Goal: Information Seeking & Learning: Find specific page/section

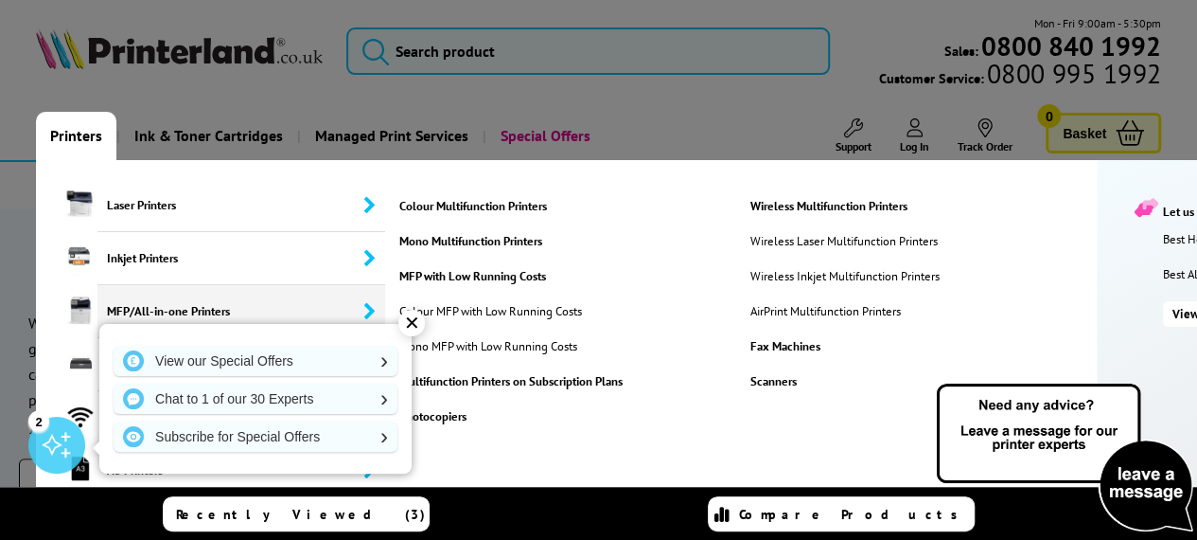
click at [182, 303] on span "MFP/All-in-one Printers" at bounding box center [241, 311] width 288 height 53
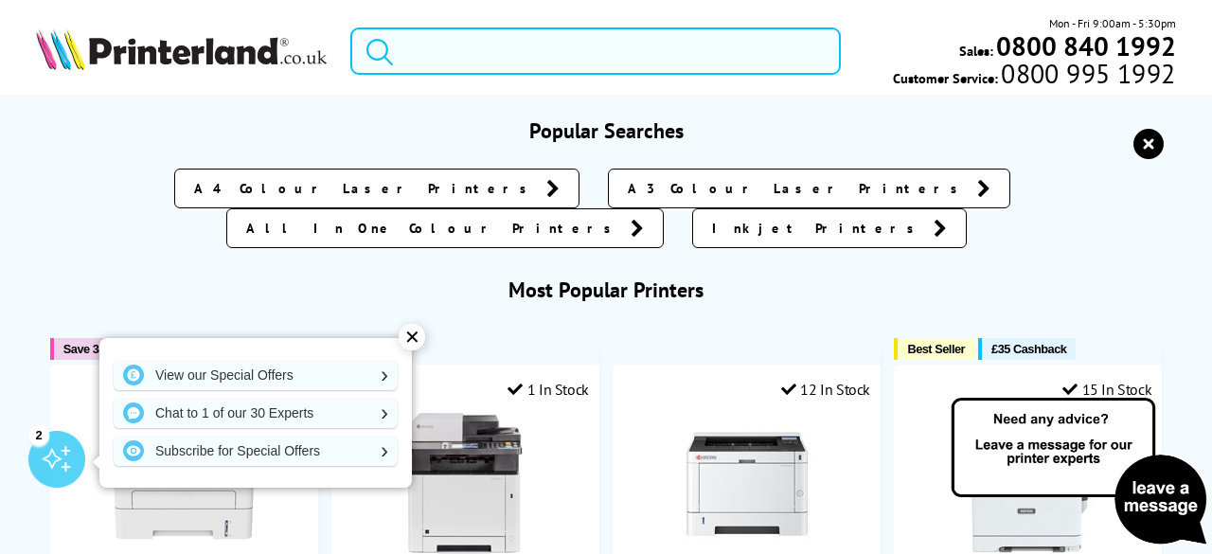
click at [729, 56] on input "search" at bounding box center [595, 50] width 490 height 47
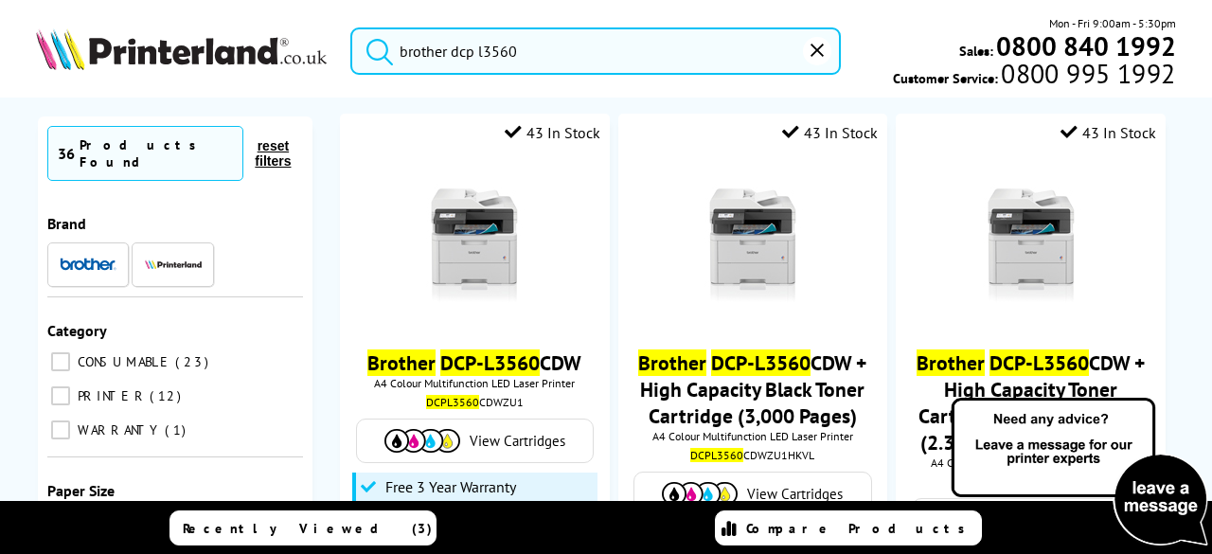
scroll to position [267, 0]
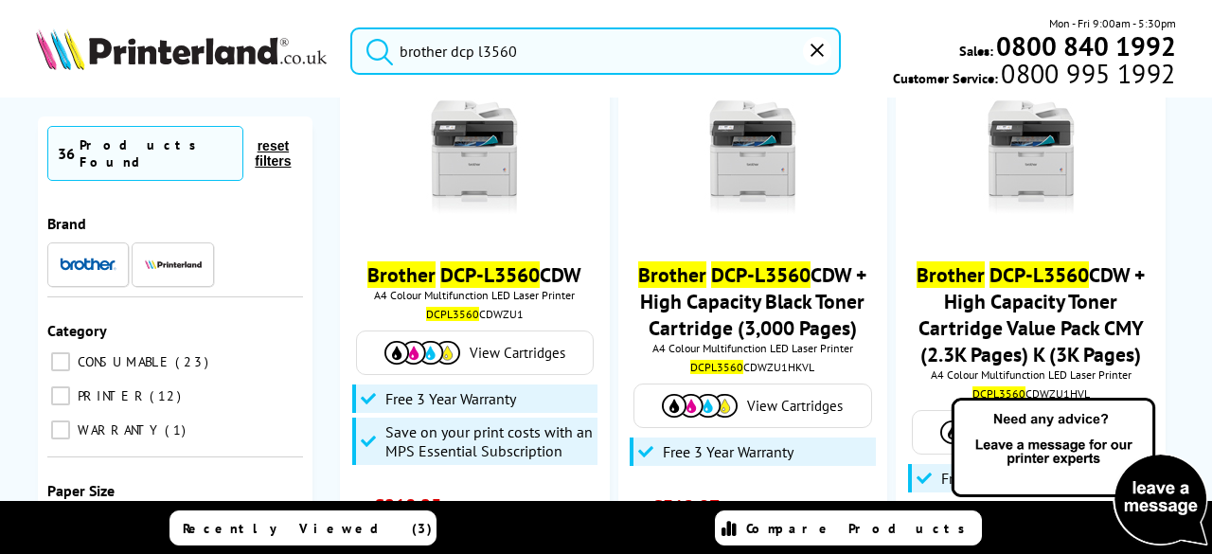
type input "brother dcp l3560"
drag, startPoint x: 1208, startPoint y: 151, endPoint x: 1200, endPoint y: 32, distance: 119.5
click at [1196, 32] on div "brother dcp l3560 Mon - Fri 9:00am - 5:30pm Sales: 0800 840 1992 Customer Servi…" at bounding box center [606, 55] width 1212 height 83
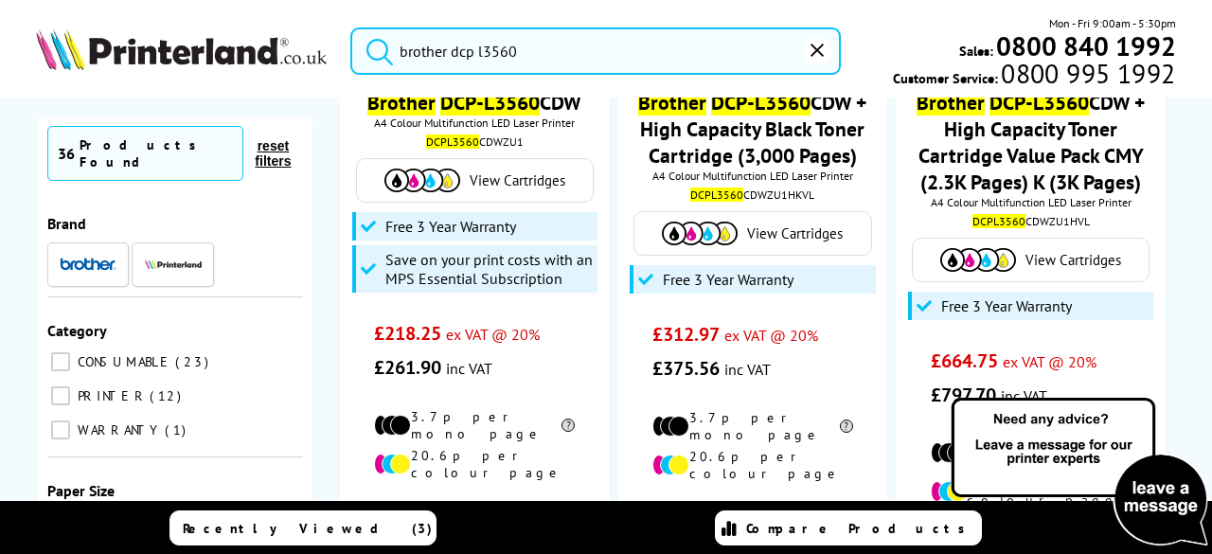
scroll to position [447, 0]
